Goal: Information Seeking & Learning: Learn about a topic

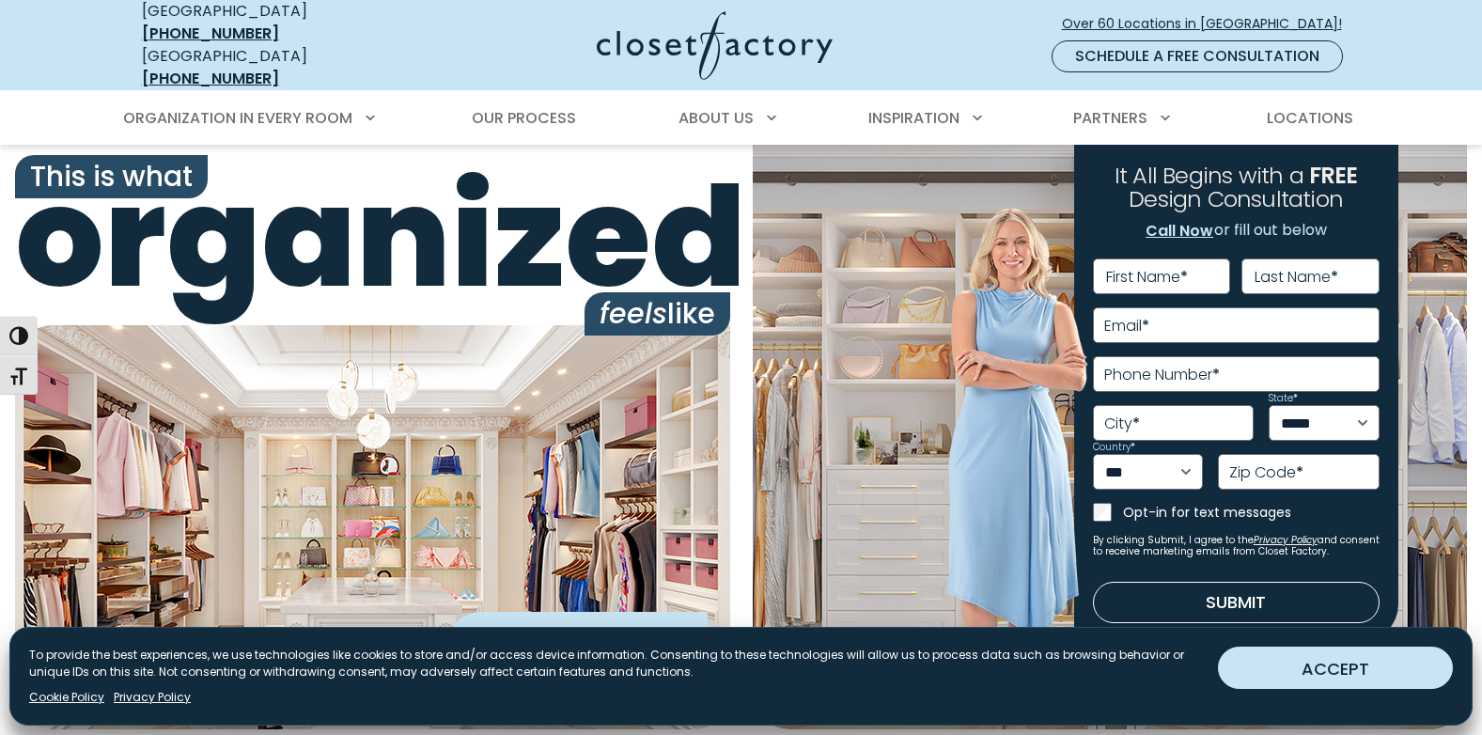
click at [1357, 669] on button "ACCEPT" at bounding box center [1335, 667] width 235 height 42
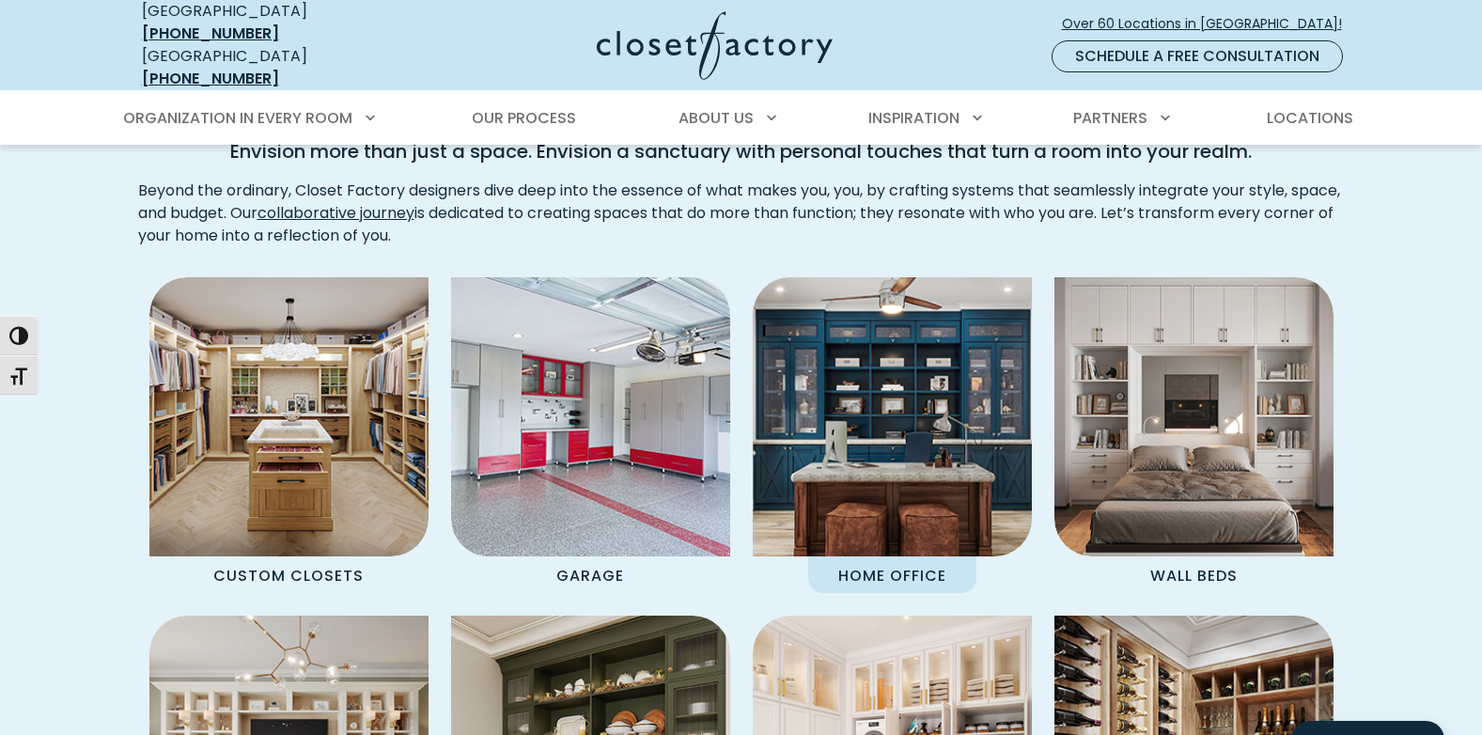
scroll to position [1503, 0]
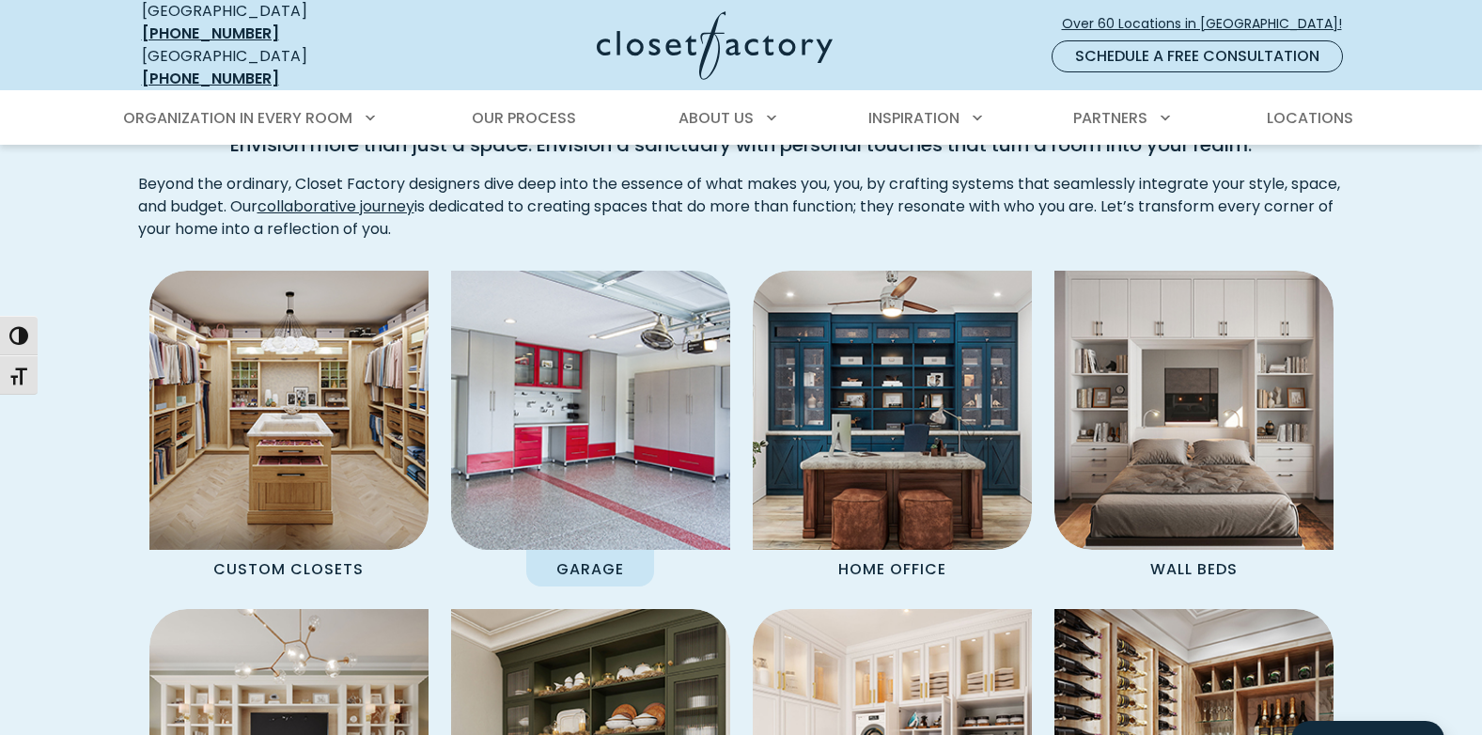
click at [606, 439] on img "Spaces Grid" at bounding box center [590, 410] width 307 height 307
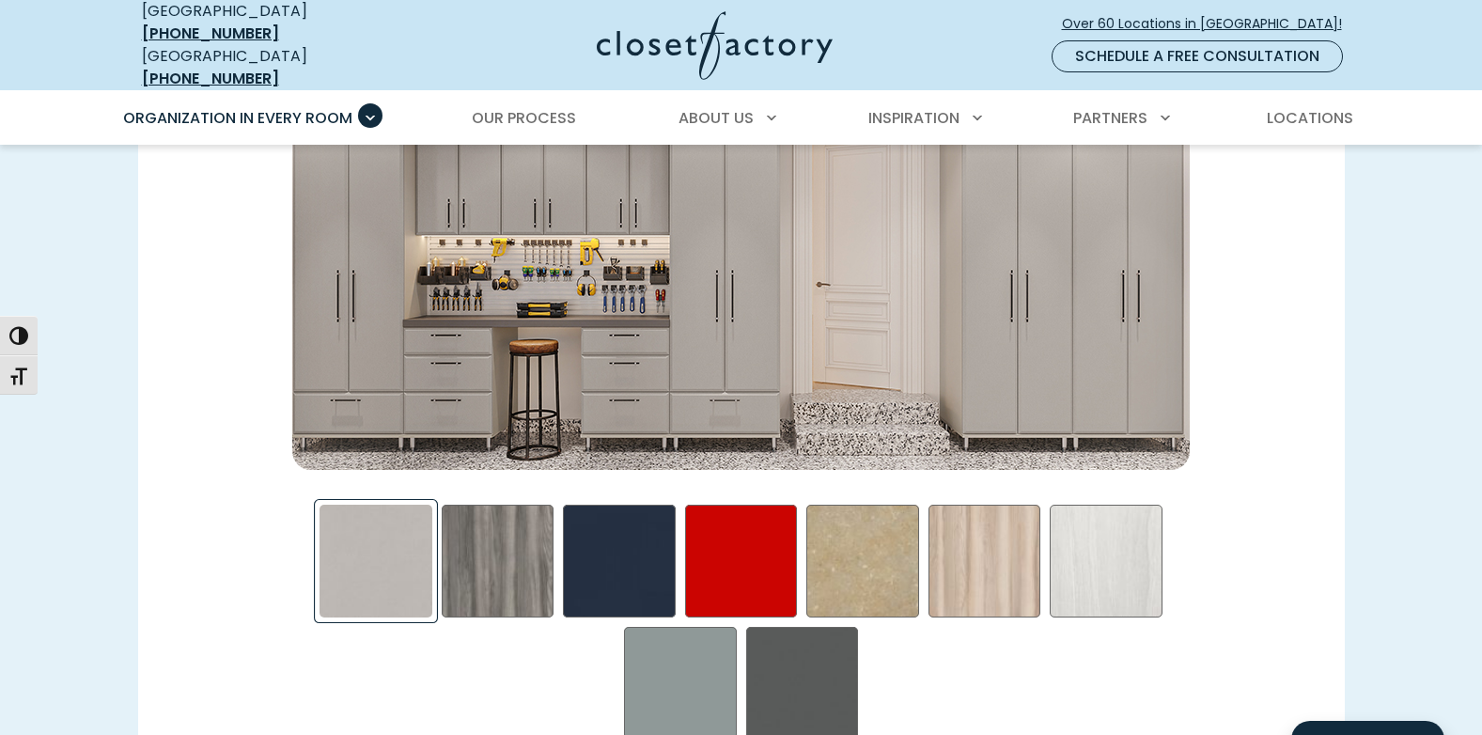
scroll to position [2818, 0]
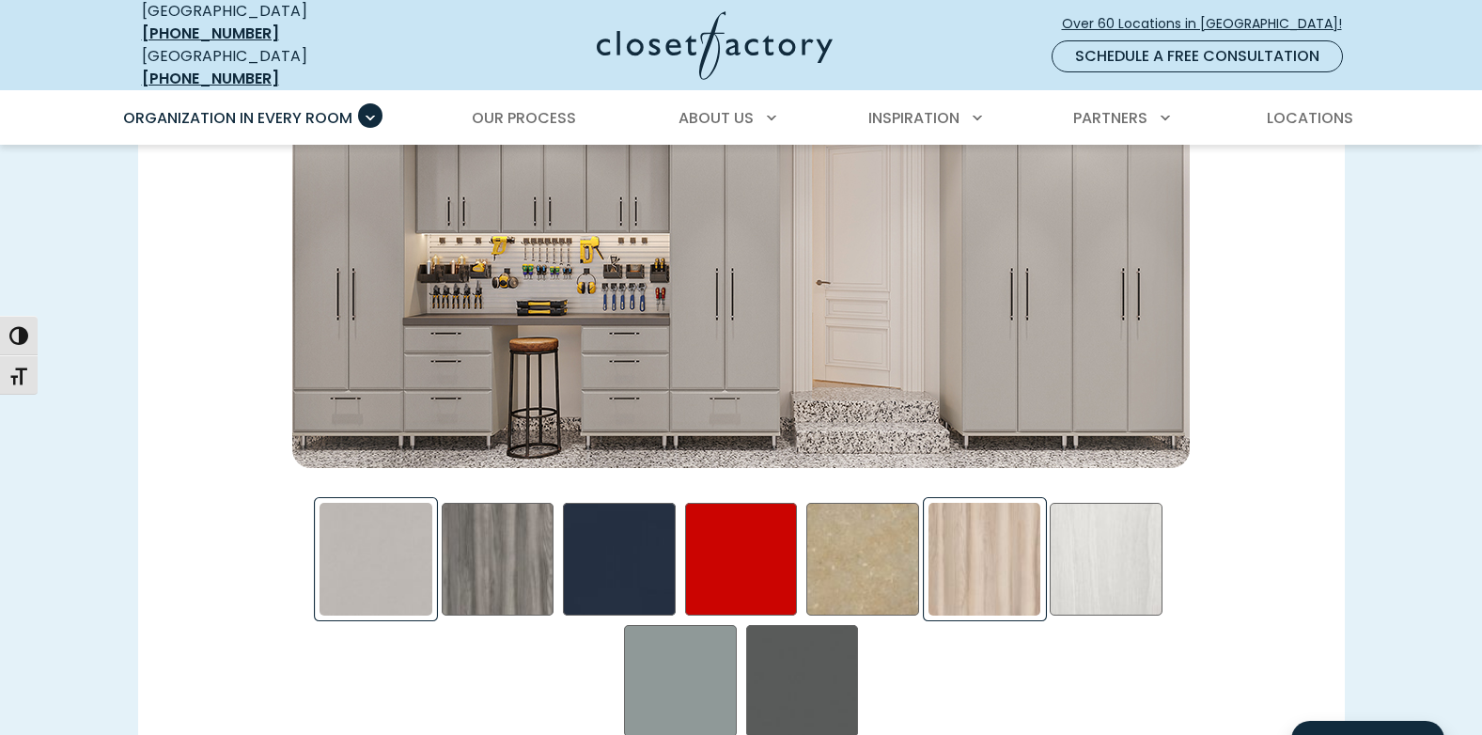
click at [988, 532] on div "Picnic in the Park Swatch" at bounding box center [984, 559] width 113 height 113
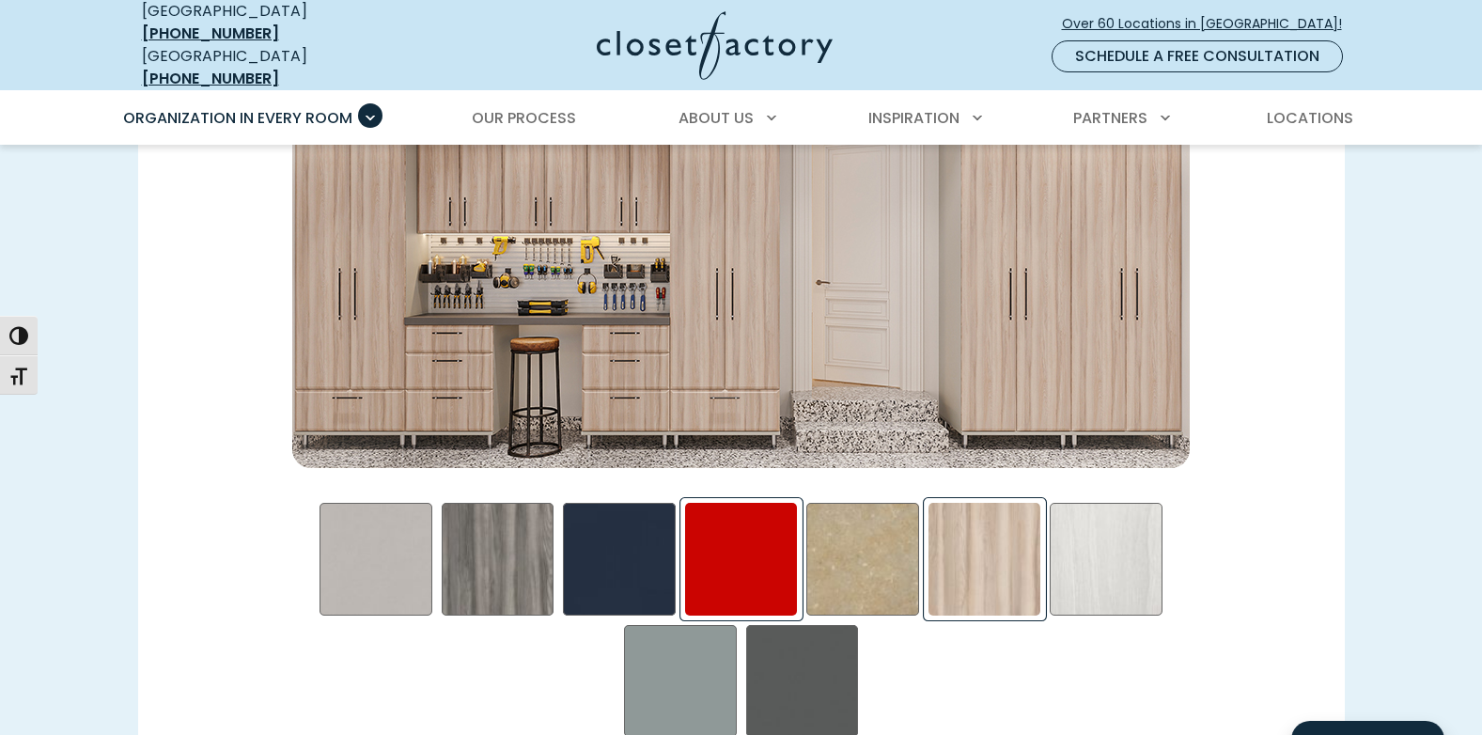
click at [736, 534] on div "Red - High Gloss Swatch" at bounding box center [741, 559] width 113 height 113
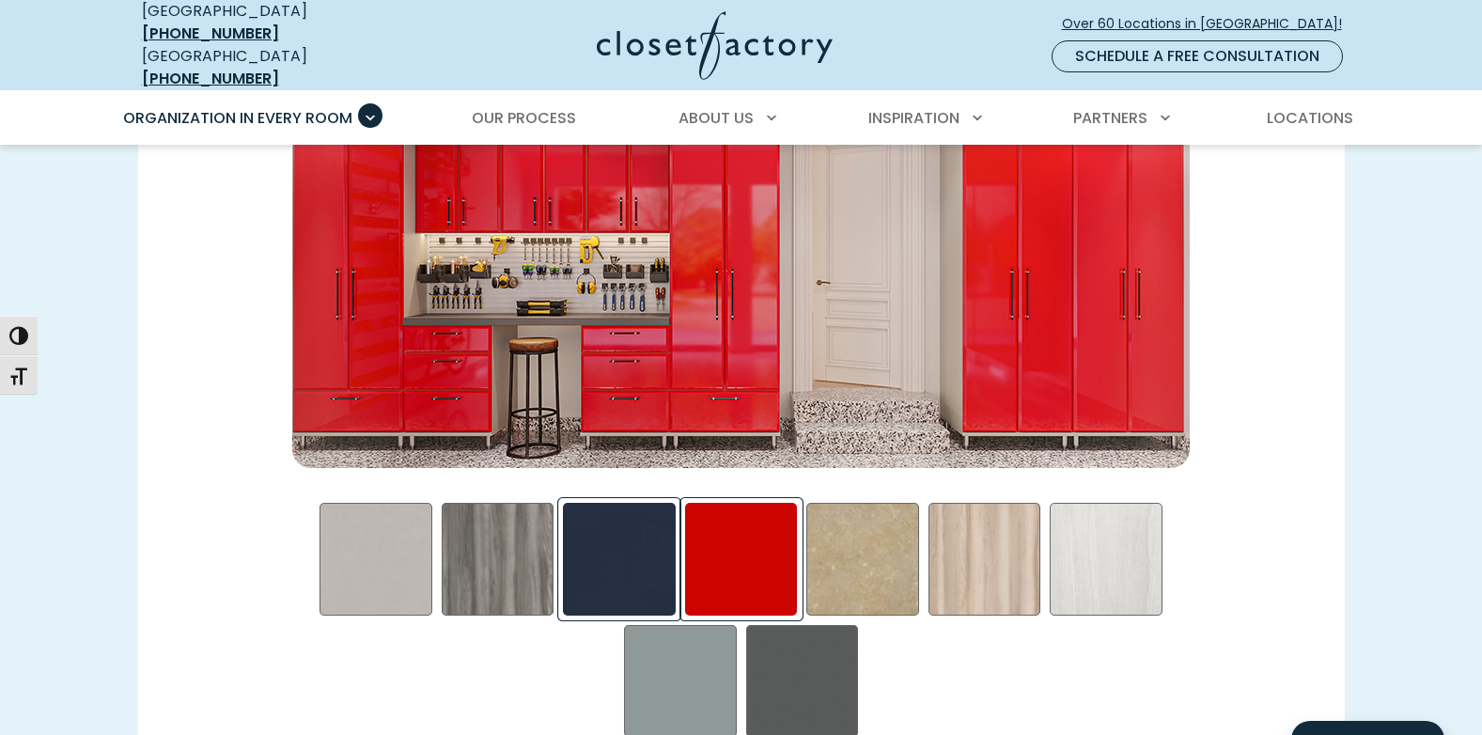
click at [607, 540] on div "Blue - High Gloss Swatch" at bounding box center [619, 559] width 113 height 113
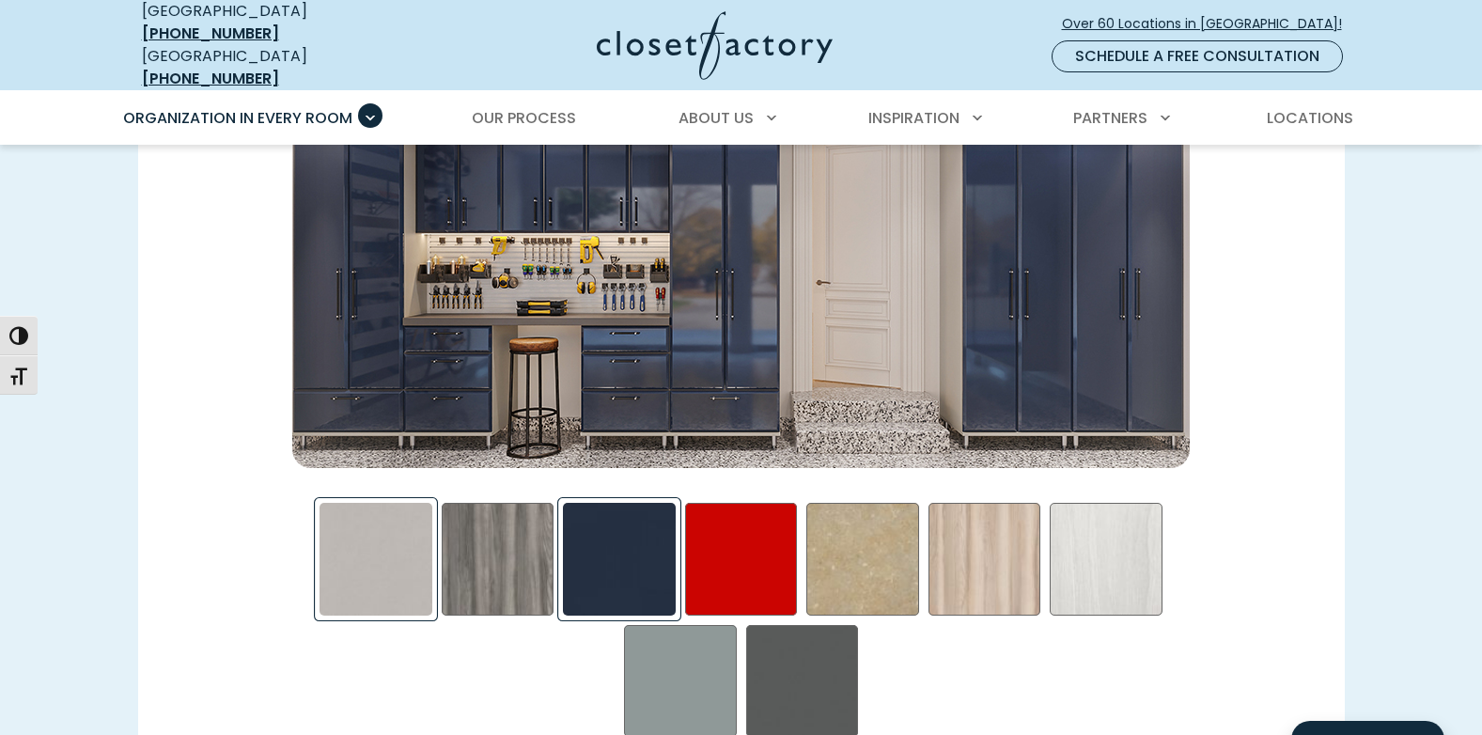
click at [377, 537] on div "Frosted Aluminum Swatch" at bounding box center [375, 559] width 113 height 113
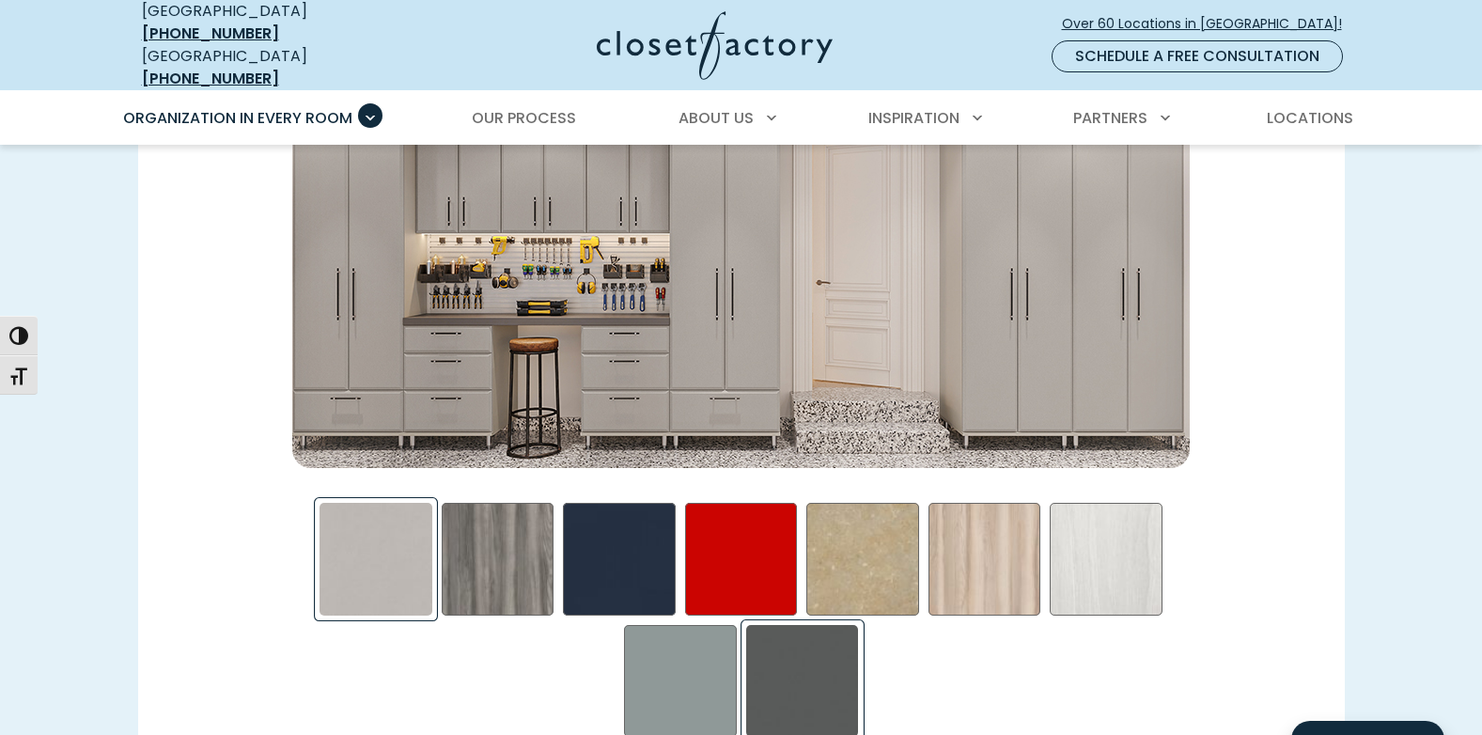
click at [806, 661] on div "Storm Swatch" at bounding box center [802, 681] width 113 height 113
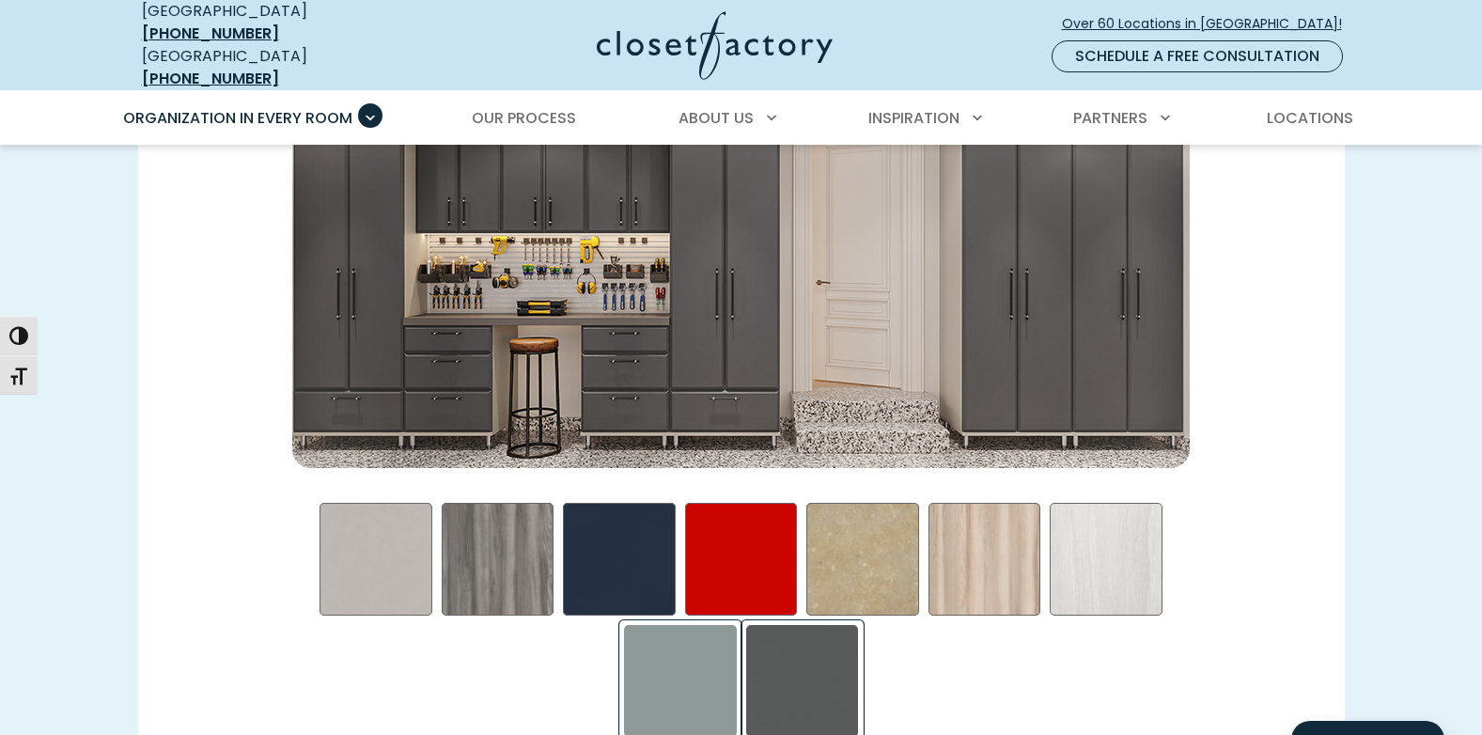
click at [683, 654] on div "Steel Blue Swatch" at bounding box center [680, 681] width 113 height 113
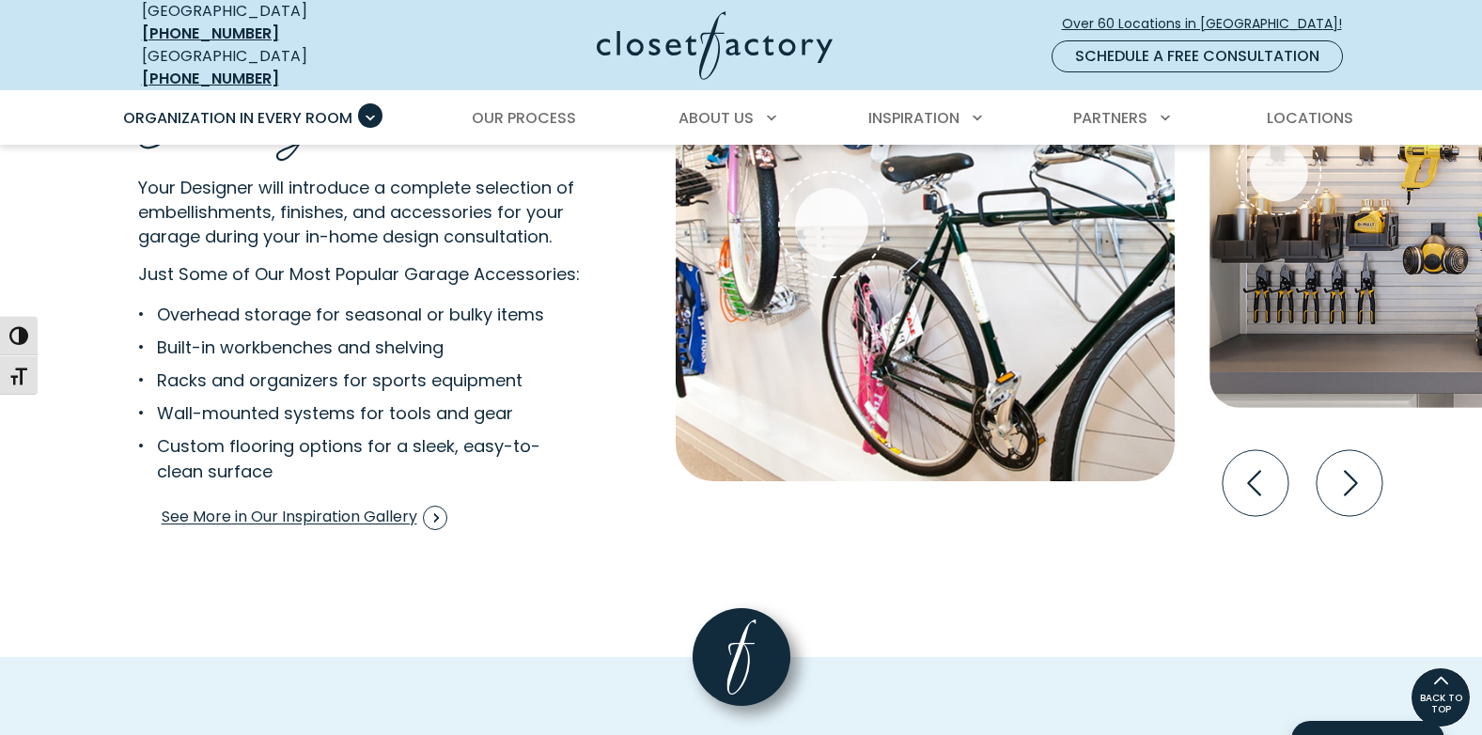
scroll to position [3570, 0]
